Goal: Check status: Check status

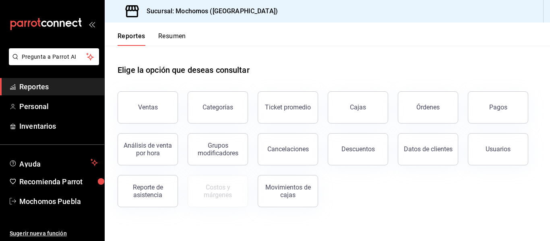
click at [458, 101] on div "Pagos" at bounding box center [493, 103] width 70 height 42
click at [440, 105] on button "Órdenes" at bounding box center [428, 107] width 60 height 32
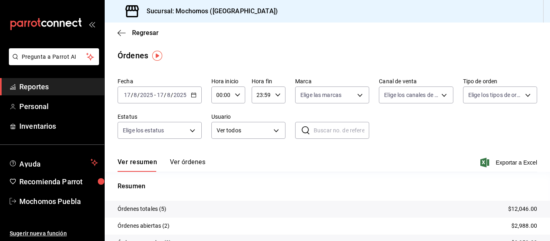
click at [197, 95] on div "[DATE] [DATE] - [DATE] [DATE]" at bounding box center [160, 95] width 84 height 17
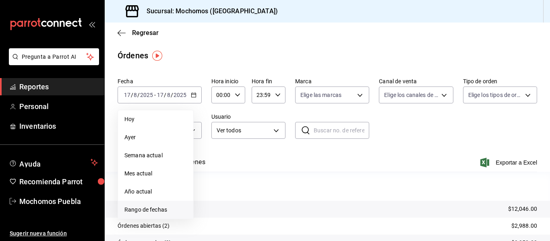
click at [164, 211] on span "Rango de fechas" at bounding box center [155, 210] width 62 height 8
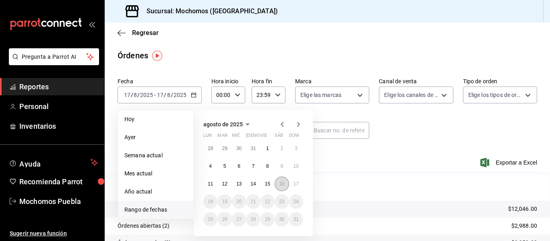
click at [278, 184] on button "16" at bounding box center [281, 184] width 14 height 14
click at [301, 186] on button "17" at bounding box center [296, 184] width 14 height 14
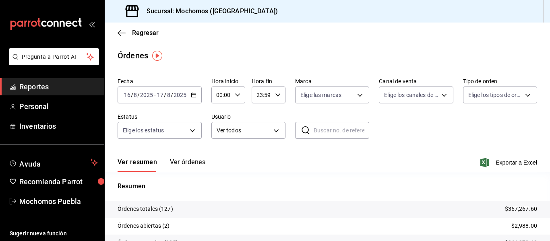
click at [189, 162] on button "Ver órdenes" at bounding box center [187, 165] width 35 height 14
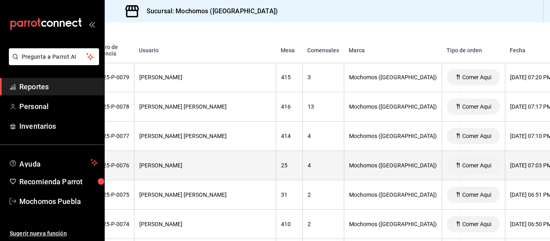
scroll to position [1560, 0]
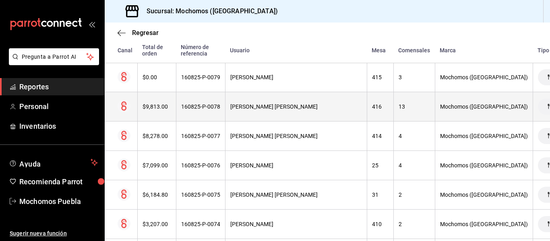
click at [161, 107] on div "$9,813.00" at bounding box center [156, 106] width 29 height 6
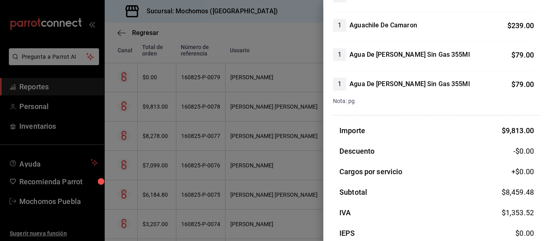
scroll to position [1041, 0]
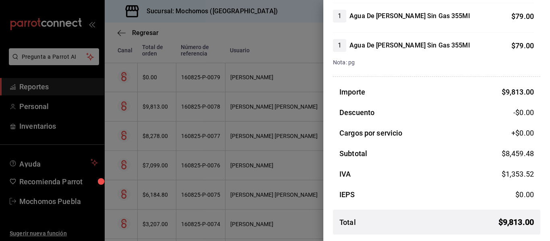
click at [264, 116] on div at bounding box center [275, 120] width 550 height 241
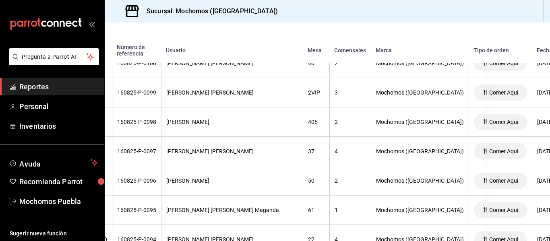
scroll to position [957, 0]
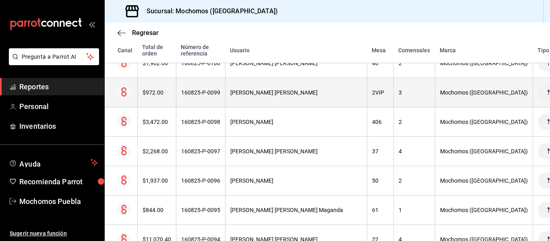
click at [147, 99] on th "$972.00" at bounding box center [156, 92] width 39 height 29
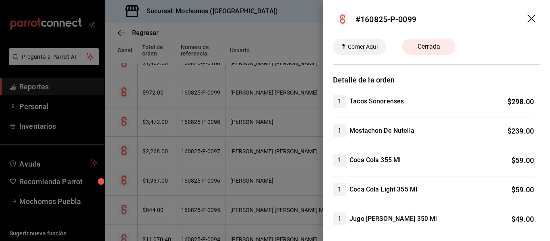
scroll to position [276, 0]
